Goal: Task Accomplishment & Management: Manage account settings

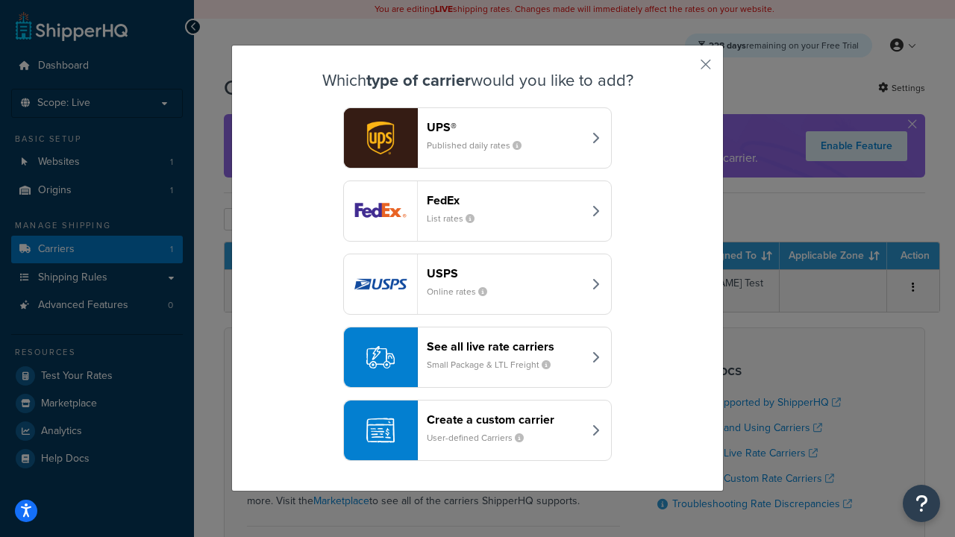
click at [505, 200] on header "FedEx" at bounding box center [505, 200] width 156 height 14
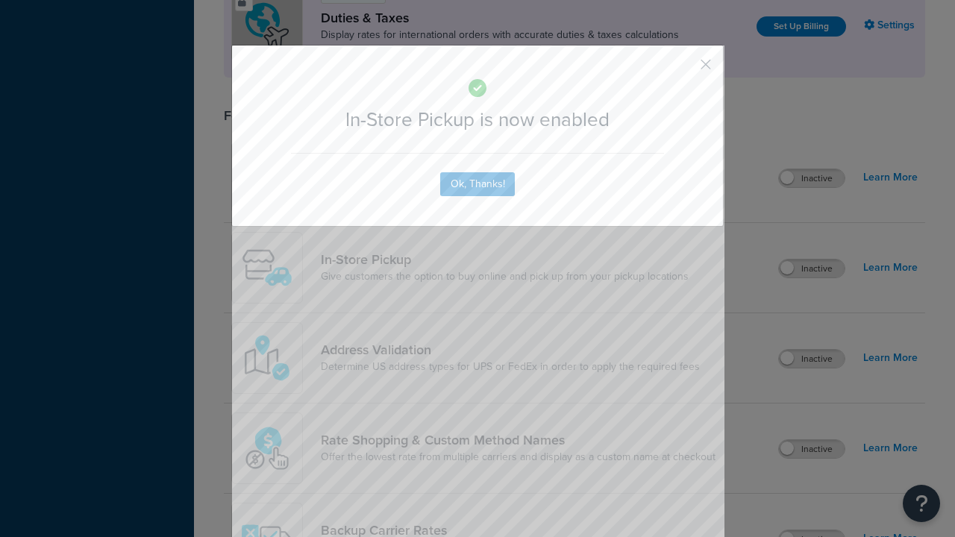
click at [684, 69] on button "button" at bounding box center [684, 70] width 4 height 4
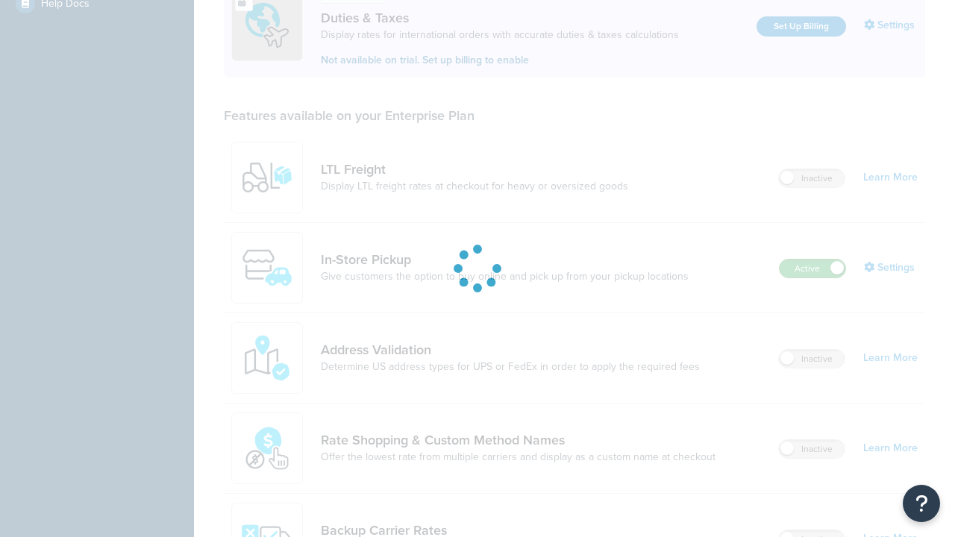
click at [813, 260] on label "Active" at bounding box center [813, 269] width 66 height 18
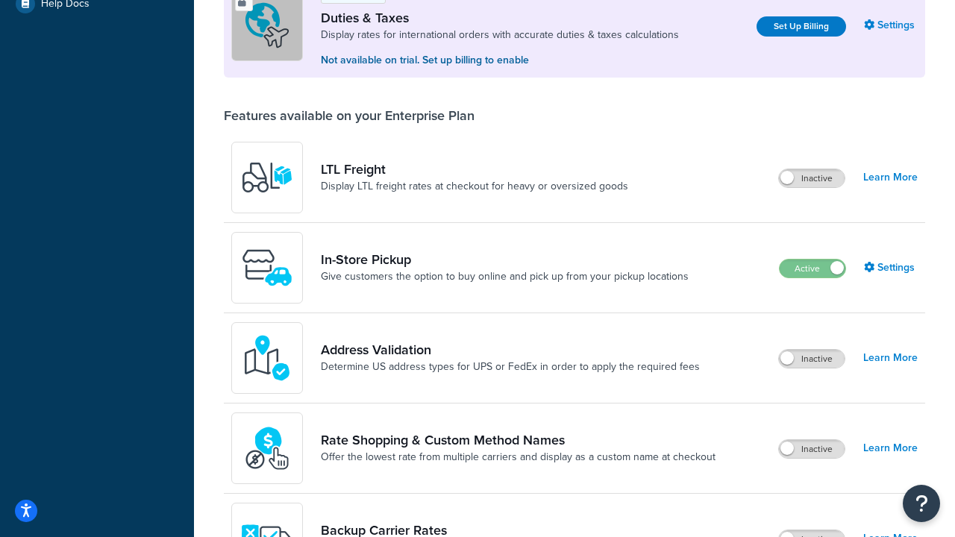
scroll to position [743, 0]
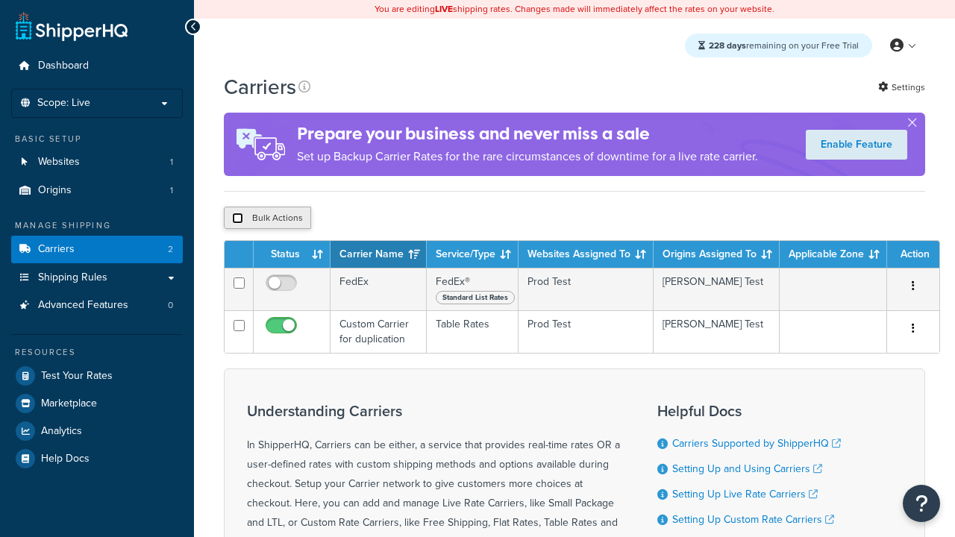
click at [237, 219] on input "checkbox" at bounding box center [237, 218] width 11 height 11
checkbox input "true"
click at [0, 0] on button "Delete" at bounding box center [0, 0] width 0 height 0
